Goal: Find specific page/section: Find specific page/section

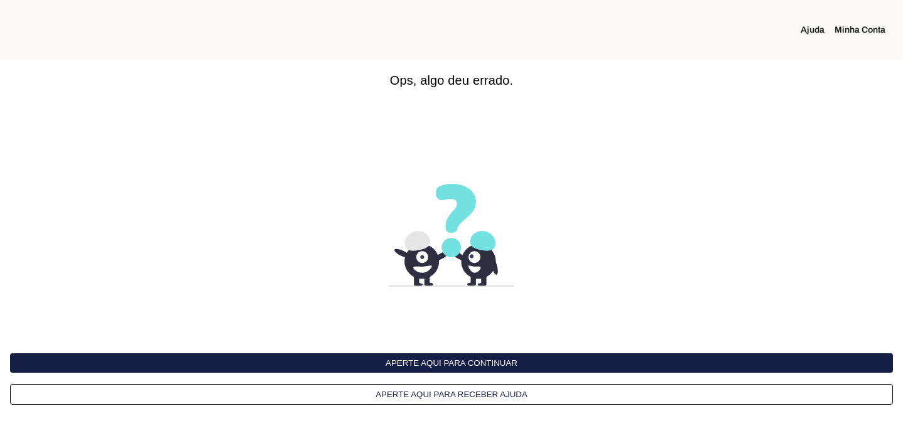
click at [736, 363] on button "Aperte aqui para continuar" at bounding box center [451, 362] width 883 height 19
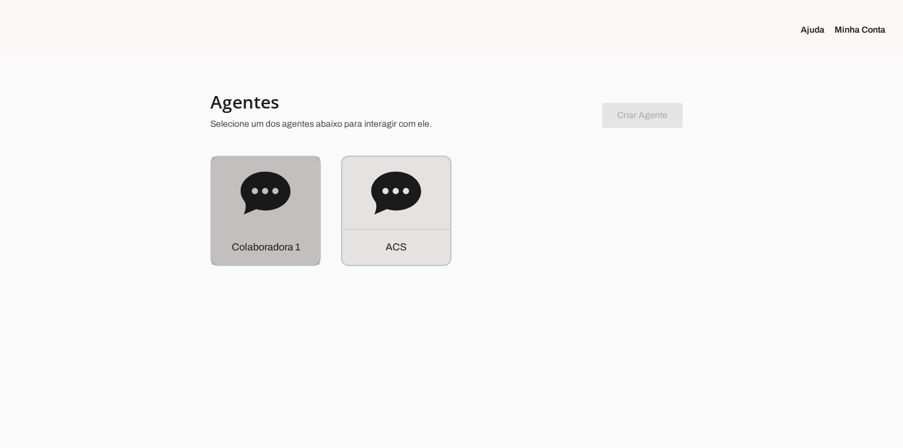
click at [284, 232] on div "C o l a b o r a d o r a 1" at bounding box center [266, 247] width 108 height 36
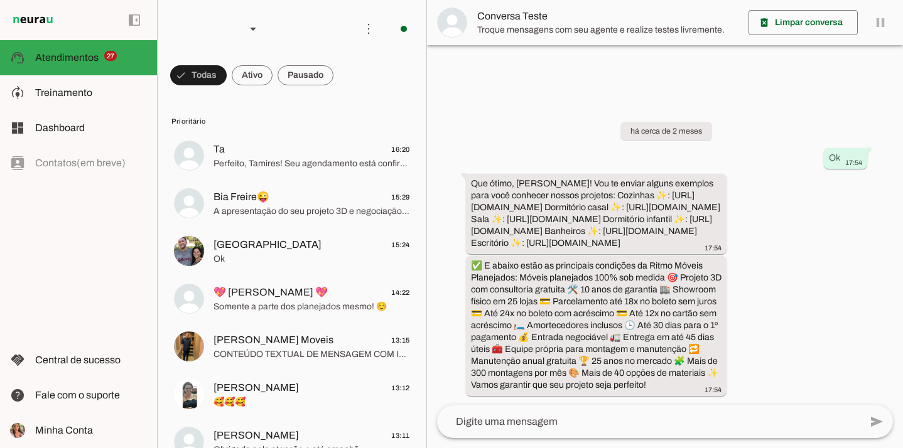
scroll to position [35, 0]
